Goal: Entertainment & Leisure: Consume media (video, audio)

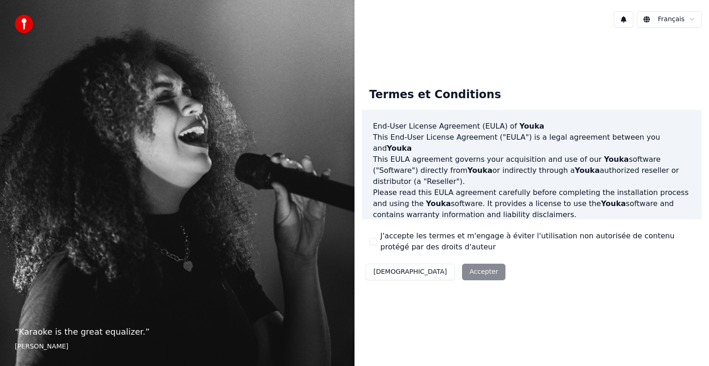
click at [375, 241] on button "J'accepte les termes et m'engage à éviter l'utilisation non autorisée de conten…" at bounding box center [372, 241] width 7 height 7
click at [462, 273] on button "Accepter" at bounding box center [483, 272] width 43 height 17
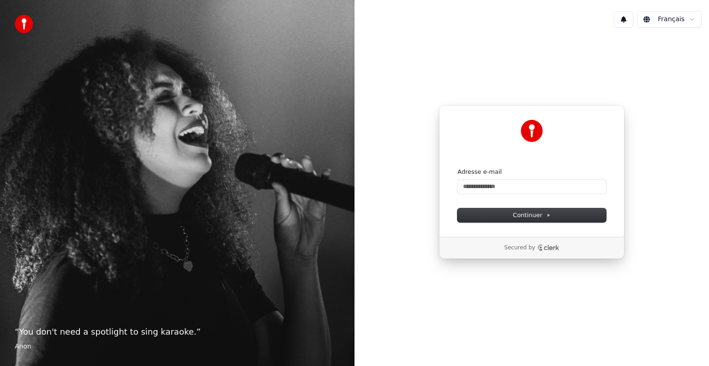
click at [467, 177] on div "Adresse e-mail" at bounding box center [531, 181] width 149 height 26
click at [471, 183] on input "Adresse e-mail" at bounding box center [531, 187] width 149 height 14
click at [526, 216] on span "Continuer" at bounding box center [532, 215] width 38 height 8
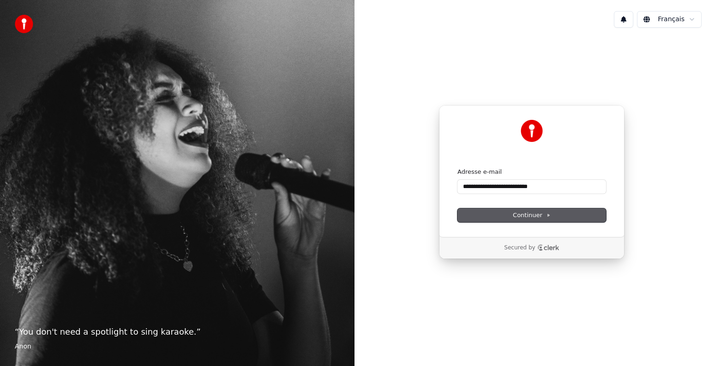
type input "**********"
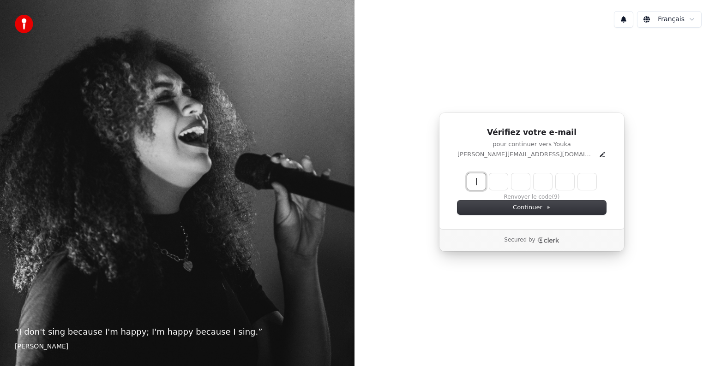
click at [479, 184] on input "Enter verification code" at bounding box center [541, 182] width 148 height 17
type input "******"
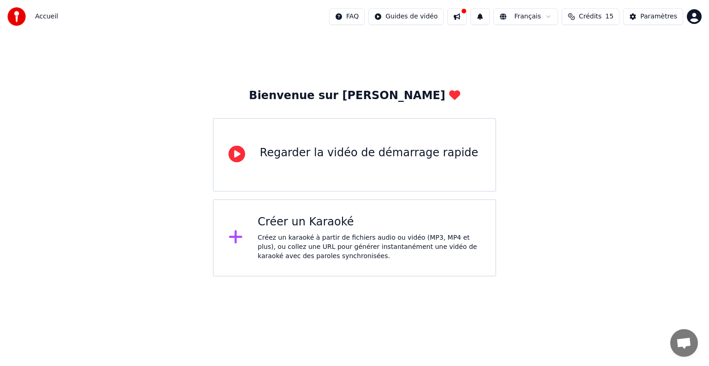
click at [234, 238] on icon at bounding box center [235, 237] width 13 height 13
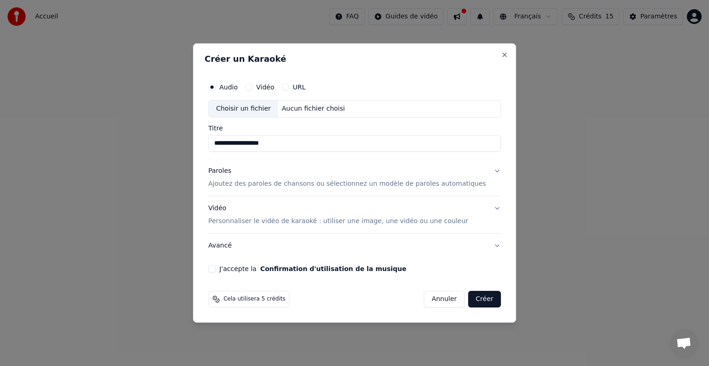
type input "**********"
click at [443, 186] on p "Ajoutez des paroles de chansons ou sélectionnez un modèle de paroles automatiqu…" at bounding box center [347, 184] width 278 height 9
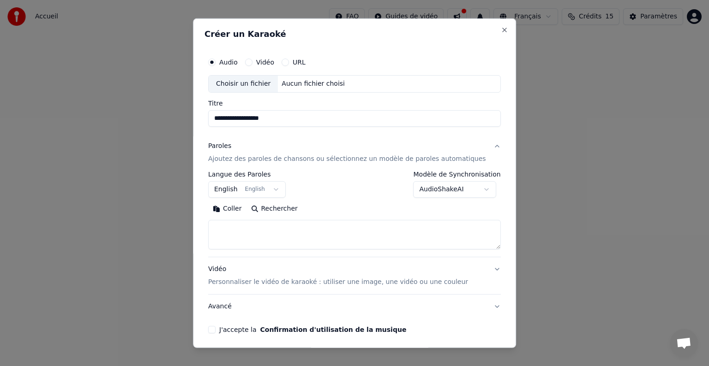
click at [279, 186] on button "English English" at bounding box center [247, 189] width 78 height 17
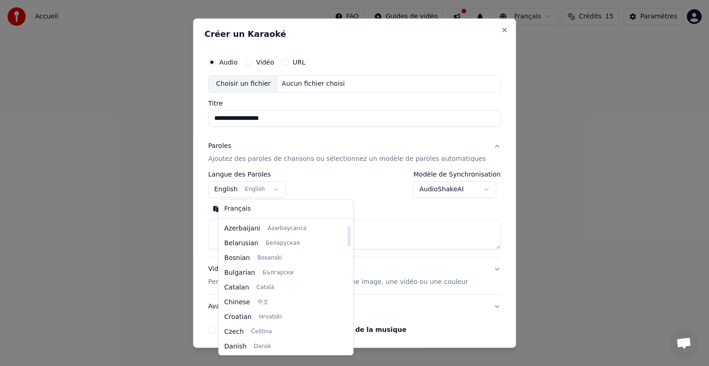
scroll to position [28, 0]
select select "**"
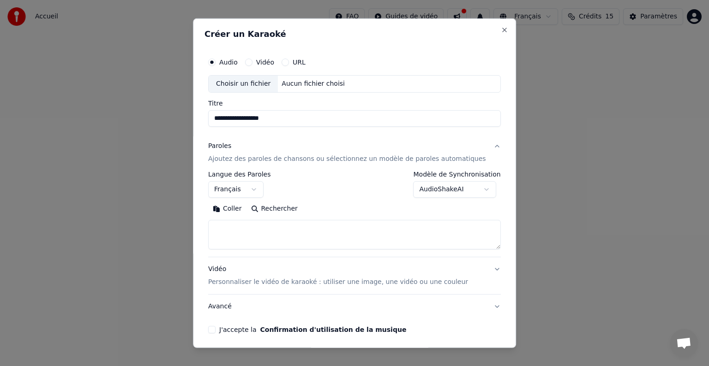
click at [338, 231] on textarea at bounding box center [354, 235] width 293 height 30
paste textarea "**********"
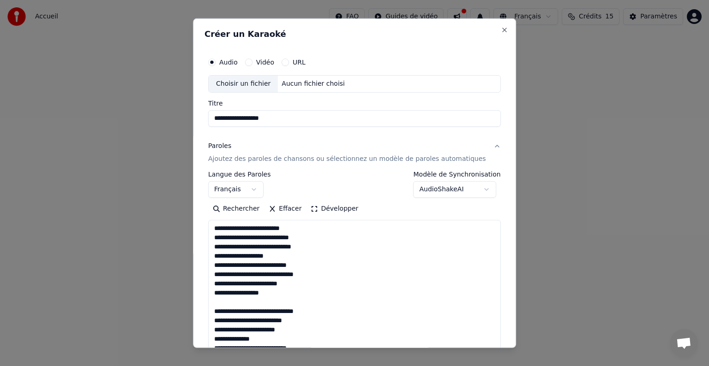
scroll to position [399, 0]
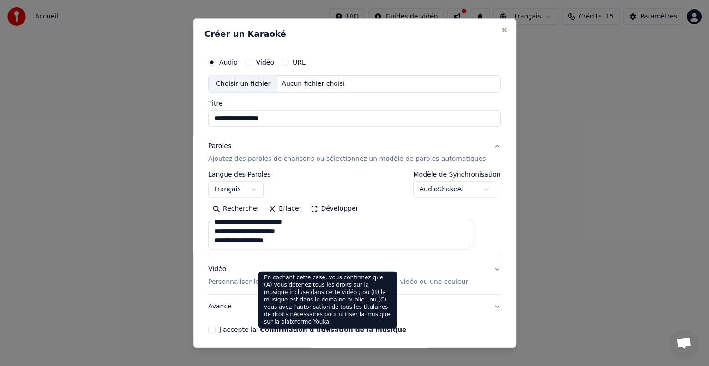
paste textarea "**********"
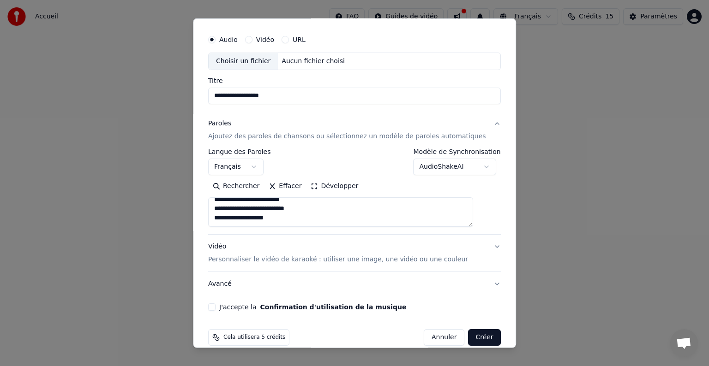
scroll to position [35, 0]
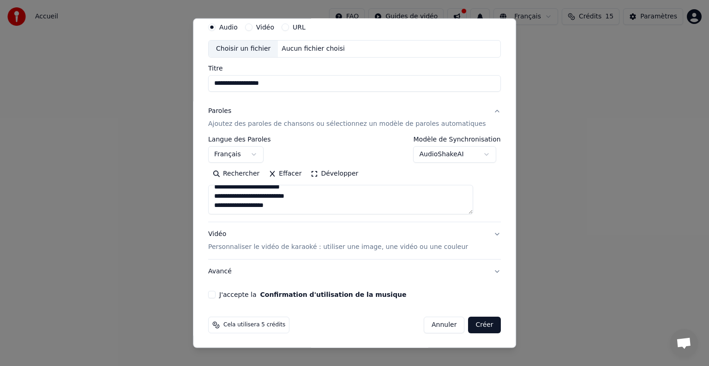
type textarea "**********"
click at [476, 232] on button "Vidéo Personnaliser le vidéo de karaoké : utiliser une image, une vidéo ou une …" at bounding box center [354, 240] width 293 height 37
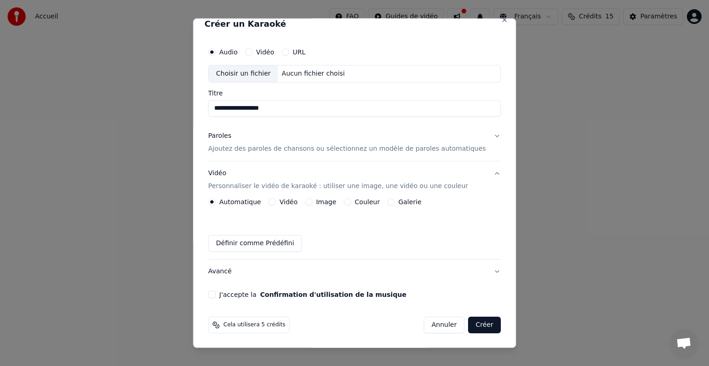
scroll to position [10, 0]
click at [216, 295] on button "J'accepte la Confirmation d'utilisation de la musique" at bounding box center [211, 294] width 7 height 7
click at [323, 75] on div "Aucun fichier choisi" at bounding box center [313, 73] width 71 height 9
click at [239, 71] on div "Choisir un fichier" at bounding box center [243, 74] width 69 height 17
click at [468, 324] on button "Créer" at bounding box center [484, 325] width 32 height 17
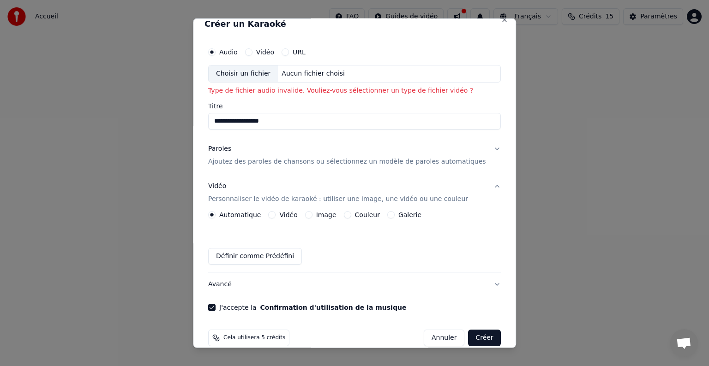
click at [250, 73] on div "Choisir un fichier" at bounding box center [243, 74] width 69 height 17
type input "**********"
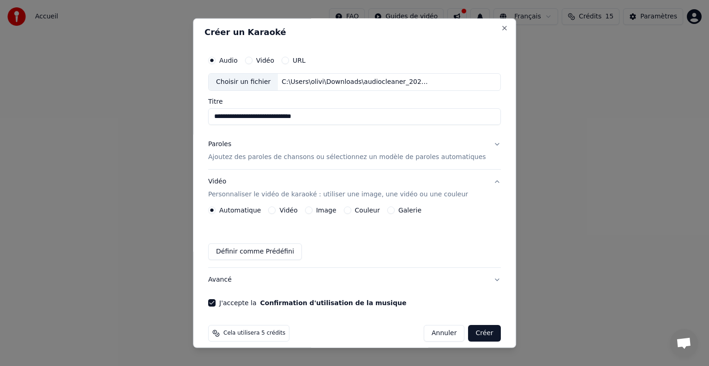
scroll to position [0, 0]
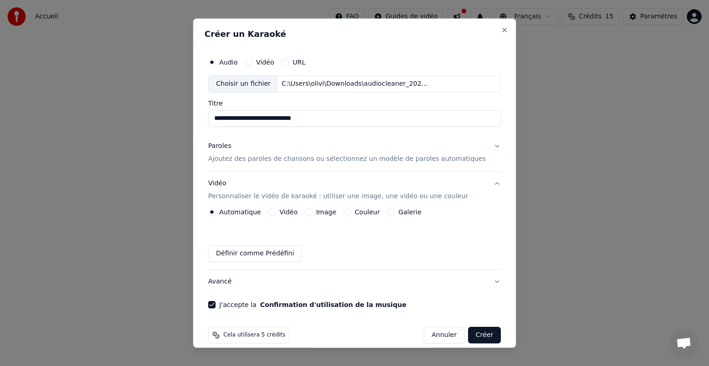
click at [310, 160] on p "Ajoutez des paroles de chansons ou sélectionnez un modèle de paroles automatiqu…" at bounding box center [347, 159] width 278 height 9
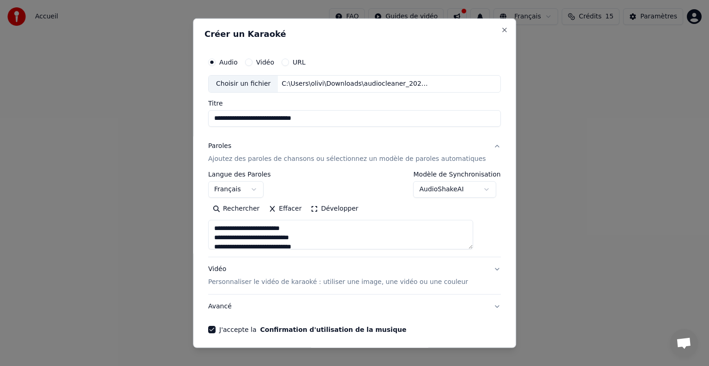
scroll to position [35, 0]
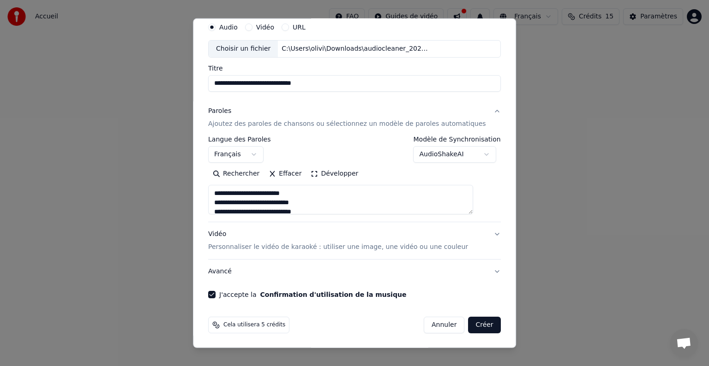
click at [388, 248] on p "Personnaliser le vidéo de karaoké : utiliser une image, une vidéo ou une couleur" at bounding box center [338, 247] width 260 height 9
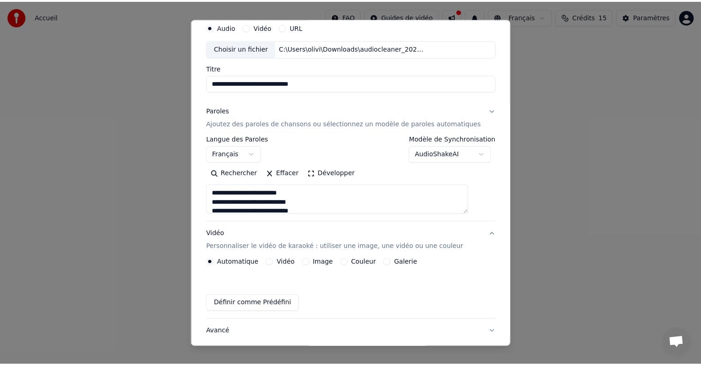
scroll to position [10, 0]
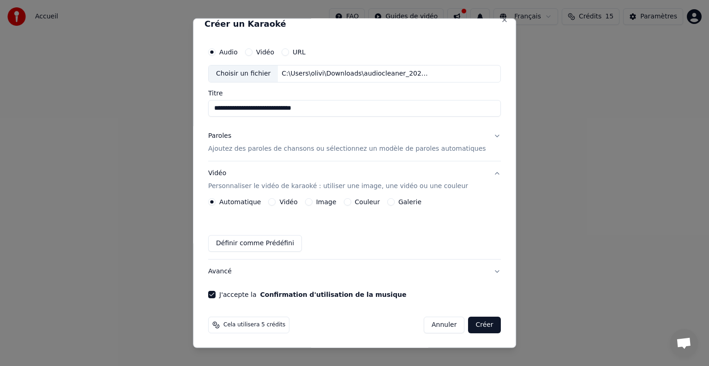
click at [468, 323] on button "Créer" at bounding box center [484, 325] width 32 height 17
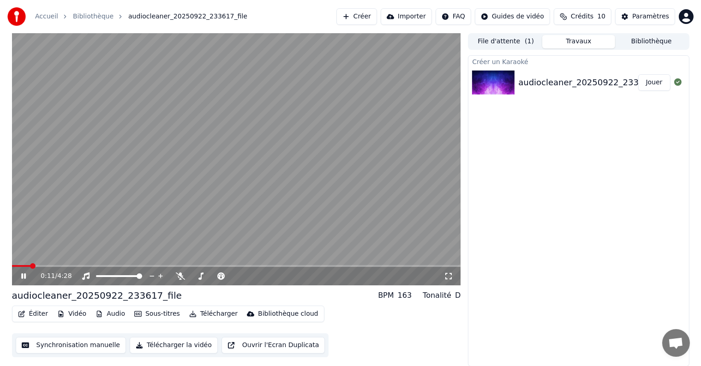
click at [23, 276] on icon at bounding box center [23, 277] width 5 height 6
click at [37, 266] on span at bounding box center [39, 267] width 6 height 6
click at [23, 275] on icon at bounding box center [24, 276] width 6 height 6
click at [199, 314] on button "Télécharger" at bounding box center [214, 314] width 56 height 13
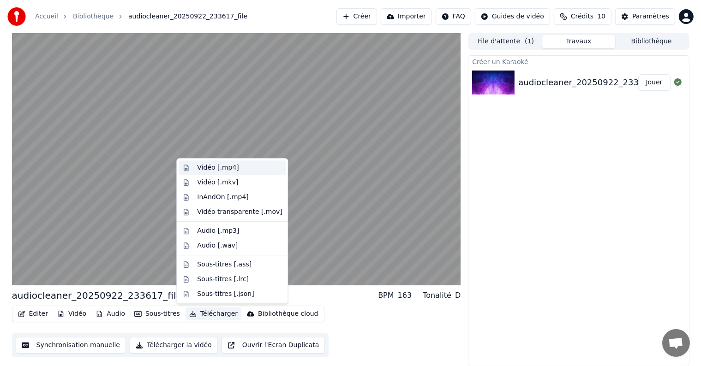
click at [221, 172] on div "Vidéo [.mp4]" at bounding box center [218, 167] width 42 height 9
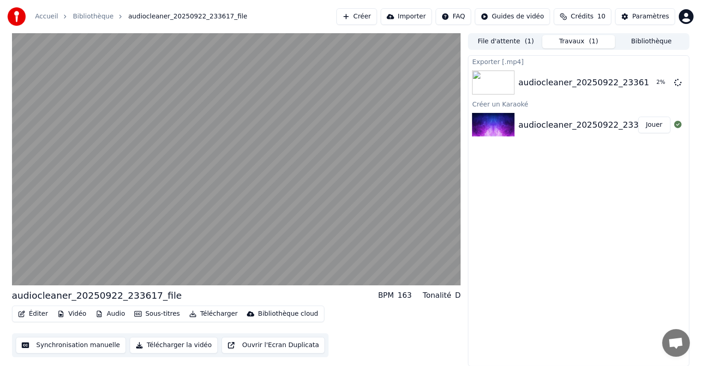
click at [424, 16] on button "Importer" at bounding box center [406, 16] width 51 height 17
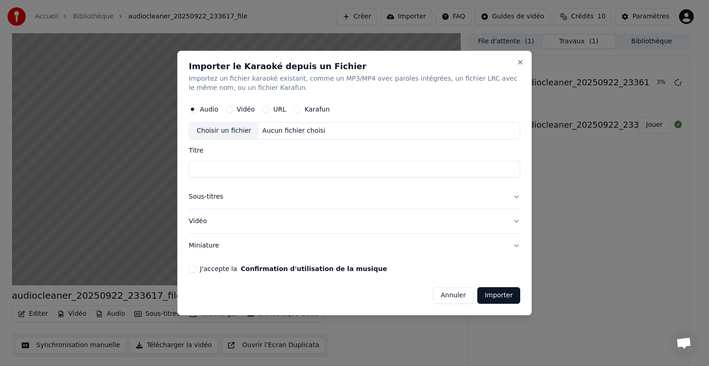
click at [469, 294] on button "Annuler" at bounding box center [453, 296] width 41 height 17
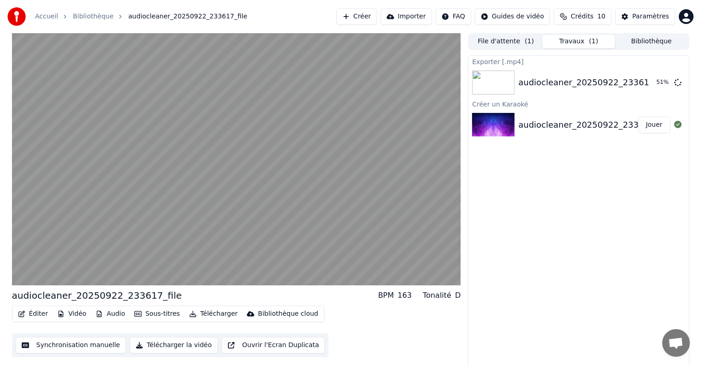
click at [162, 346] on button "Télécharger la vidéo" at bounding box center [174, 345] width 88 height 17
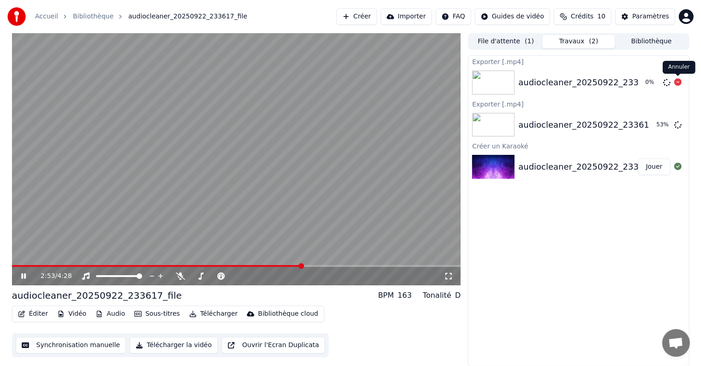
click at [679, 82] on icon at bounding box center [677, 81] width 7 height 7
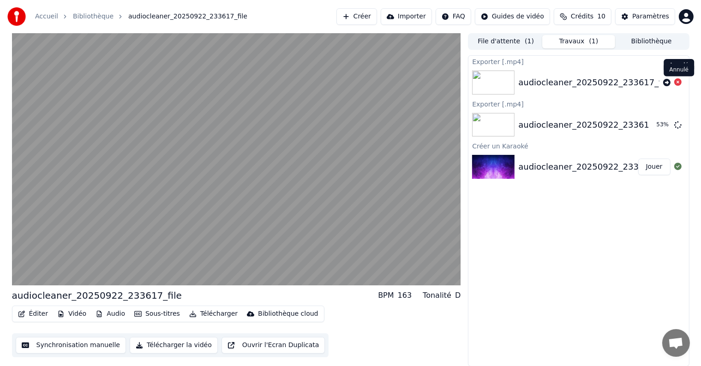
click at [677, 80] on icon at bounding box center [677, 81] width 7 height 7
click at [677, 83] on icon at bounding box center [677, 81] width 7 height 7
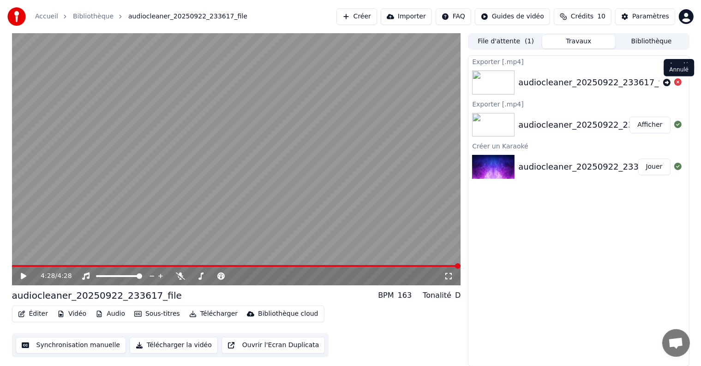
click at [677, 82] on icon at bounding box center [677, 81] width 7 height 7
click at [677, 70] on div "[PERSON_NAME]" at bounding box center [679, 70] width 30 height 13
click at [642, 125] on button "Afficher" at bounding box center [649, 125] width 41 height 17
